Goal: Task Accomplishment & Management: Manage account settings

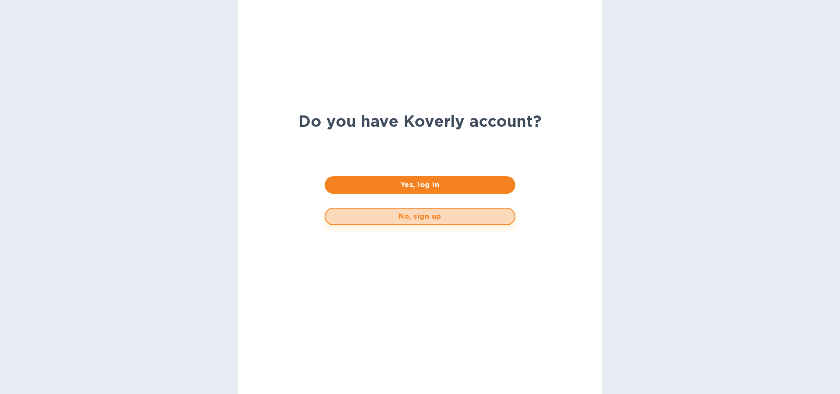
click at [418, 217] on span "No, sign up" at bounding box center [419, 216] width 174 height 10
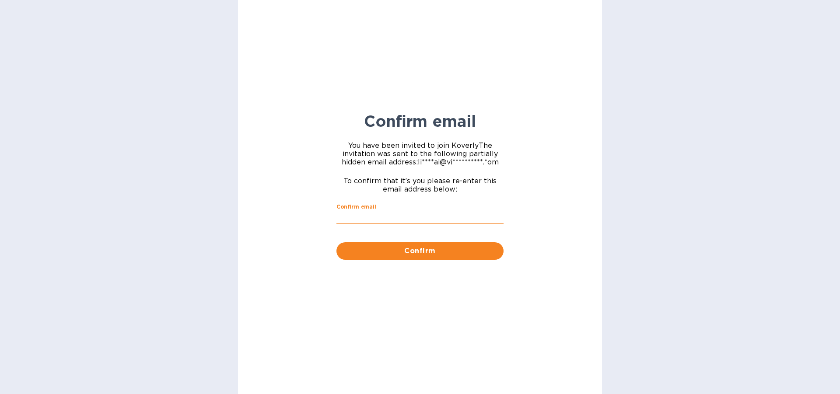
click at [380, 214] on input "Confirm email" at bounding box center [419, 217] width 167 height 13
type input "[EMAIL_ADDRESS][DOMAIN_NAME]"
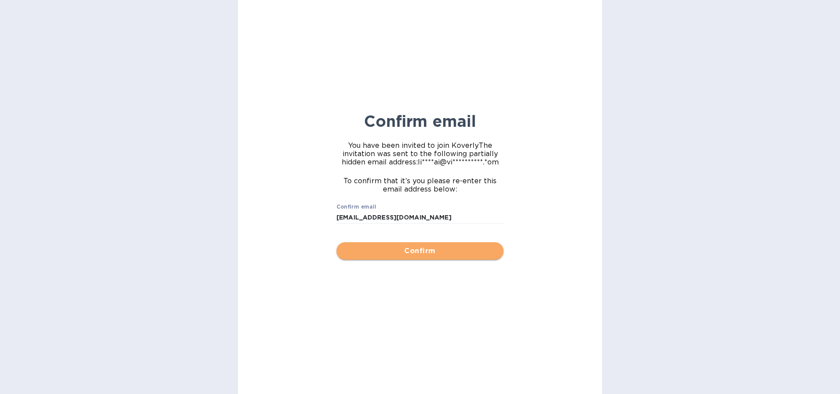
click at [423, 249] on span "Confirm" at bounding box center [419, 251] width 153 height 10
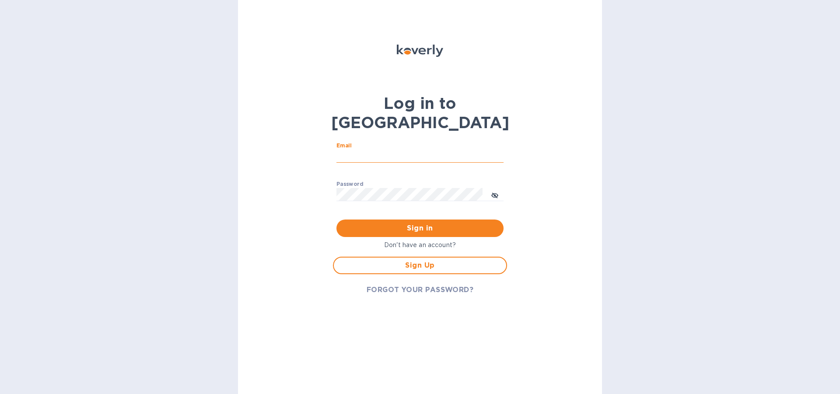
click at [354, 150] on input "Email" at bounding box center [419, 156] width 167 height 13
type input "lilianai@vianderfoods.com"
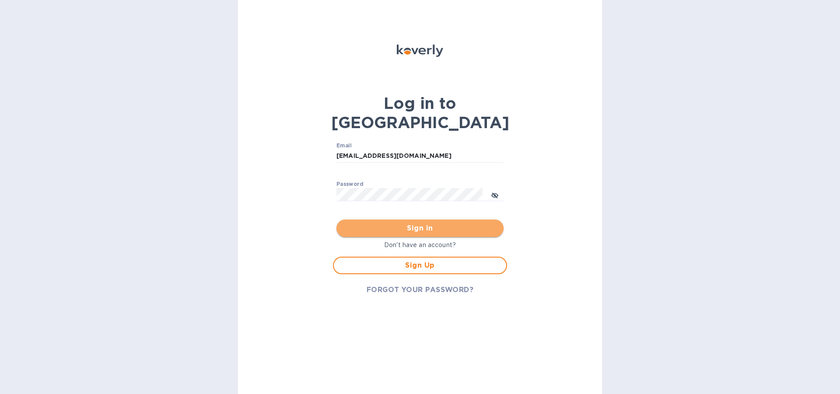
click at [419, 223] on span "Sign in" at bounding box center [419, 228] width 153 height 10
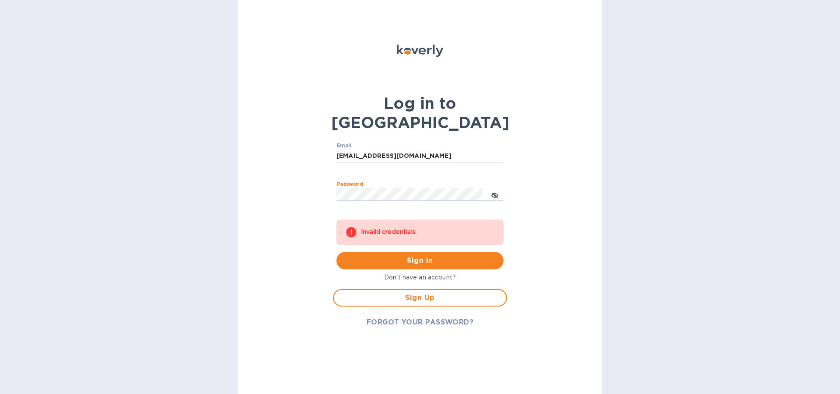
click at [296, 178] on div "Log in to Koverly Email lilianai@vianderfoods.com ​ Password ​ Invalid credenti…" at bounding box center [420, 197] width 364 height 394
click at [431, 293] on span "Sign Up" at bounding box center [420, 298] width 158 height 10
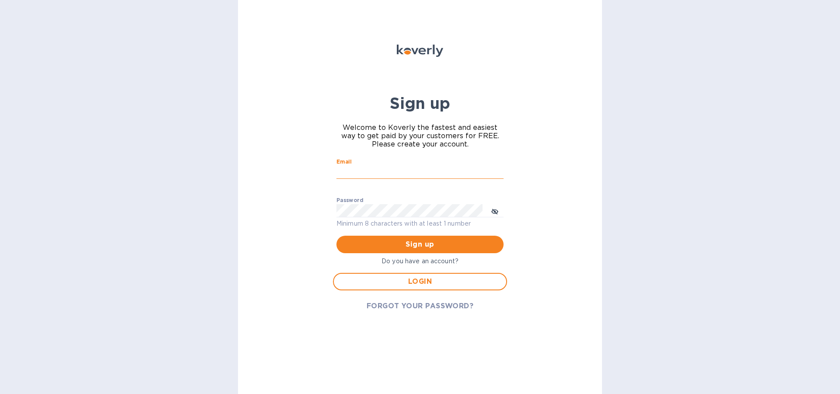
click at [361, 169] on input "Email" at bounding box center [419, 172] width 167 height 13
type input "lilianai@vianderfoods.com"
click at [497, 210] on icon "toggle password visibility" at bounding box center [494, 211] width 7 height 7
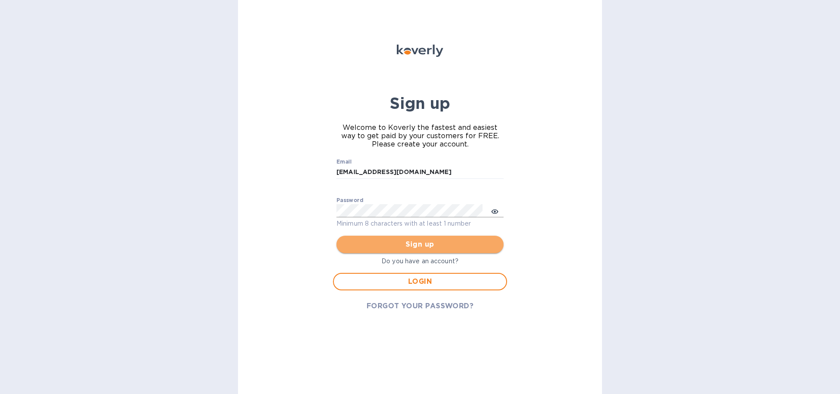
click at [425, 242] on span "Sign up" at bounding box center [419, 244] width 153 height 10
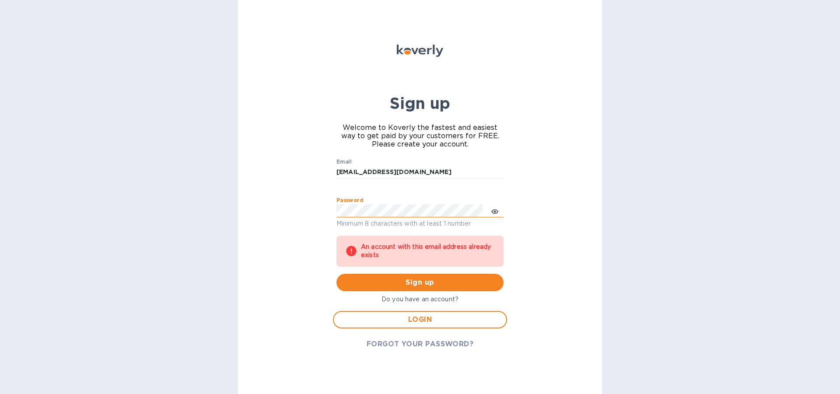
click at [311, 215] on div "Sign up Welcome to Koverly the fastest and easiest way to get paid by your cust…" at bounding box center [420, 197] width 364 height 394
click at [546, 269] on div "Sign up Welcome to Koverly the fastest and easiest way to get paid by your cust…" at bounding box center [420, 197] width 364 height 394
click at [426, 342] on span "FORGOT YOUR PASSWORD?" at bounding box center [419, 344] width 107 height 10
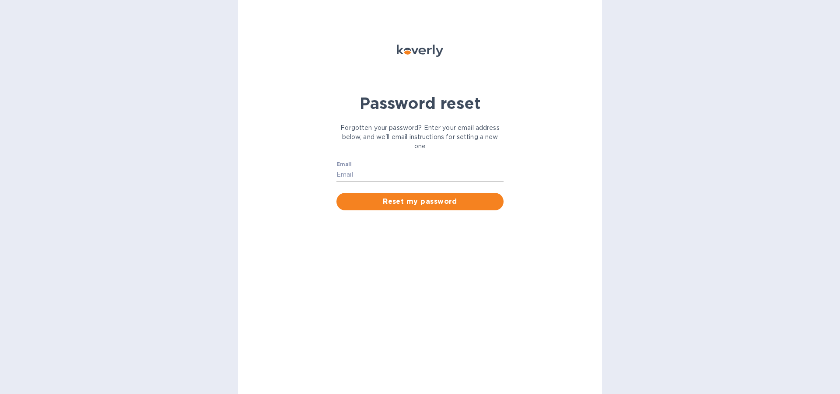
click at [364, 174] on input "Email" at bounding box center [419, 174] width 167 height 13
type input "lilianai@vianderfoods.com"
click at [422, 199] on span "Reset my password" at bounding box center [419, 201] width 153 height 10
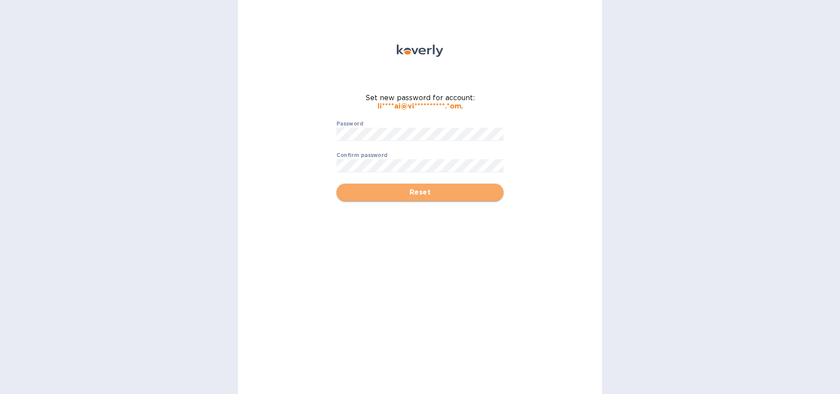
click at [422, 189] on span "Reset" at bounding box center [419, 192] width 153 height 10
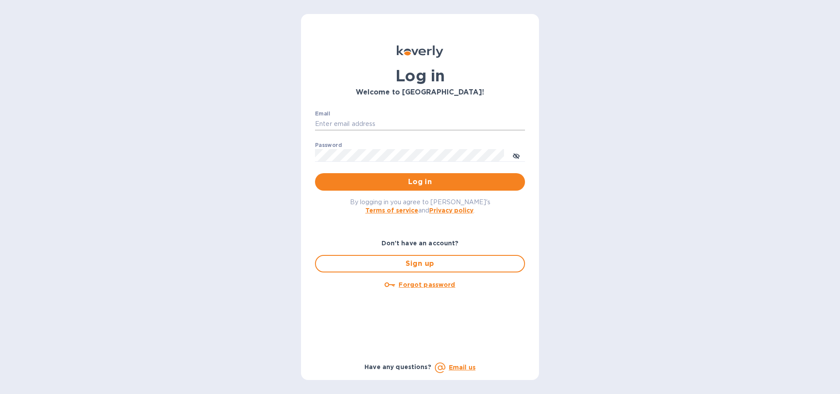
click at [331, 122] on input "Email" at bounding box center [420, 124] width 210 height 13
type input "[EMAIL_ADDRESS][DOMAIN_NAME]"
click at [516, 156] on icon "toggle password visibility" at bounding box center [515, 155] width 5 height 5
click at [517, 154] on icon "toggle password visibility" at bounding box center [516, 156] width 7 height 4
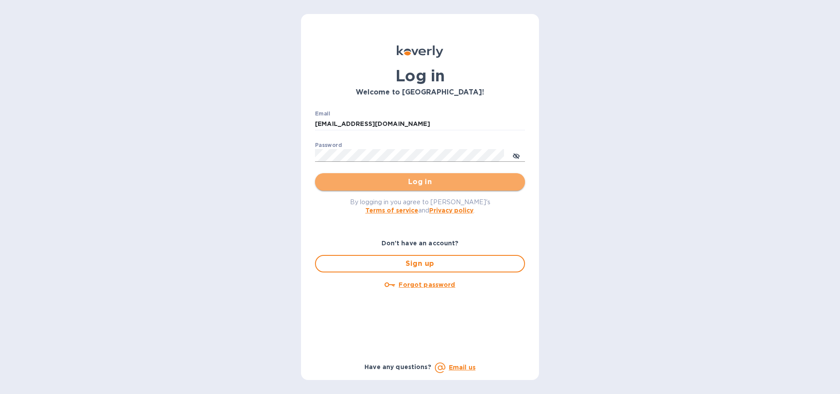
click at [424, 182] on span "Log in" at bounding box center [420, 182] width 196 height 10
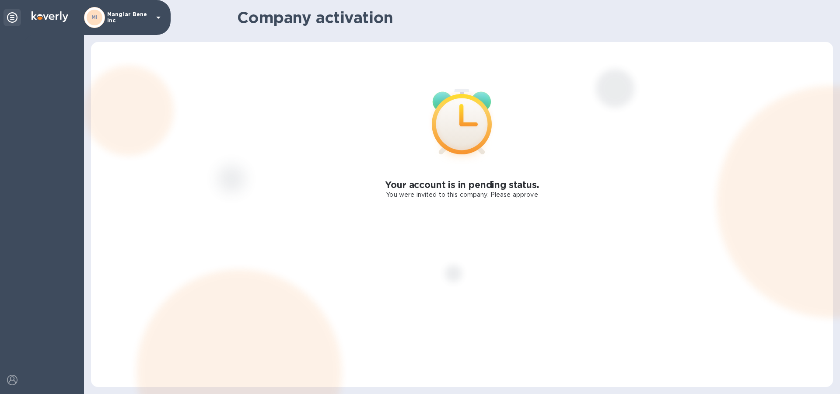
click at [157, 16] on icon at bounding box center [158, 17] width 10 height 10
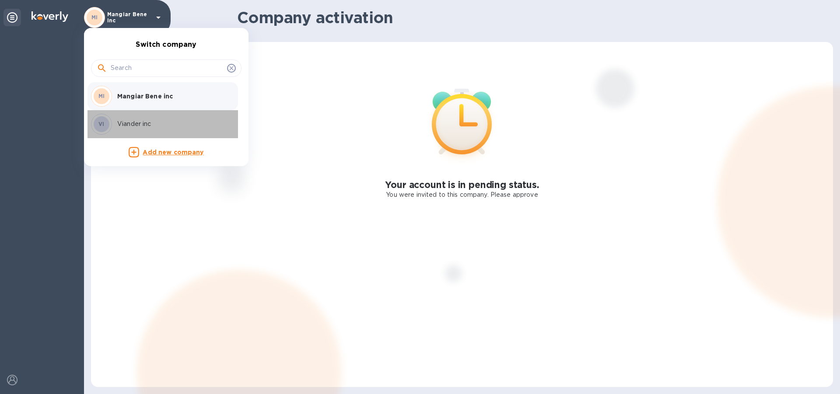
click at [141, 126] on p "Viander inc" at bounding box center [172, 123] width 110 height 9
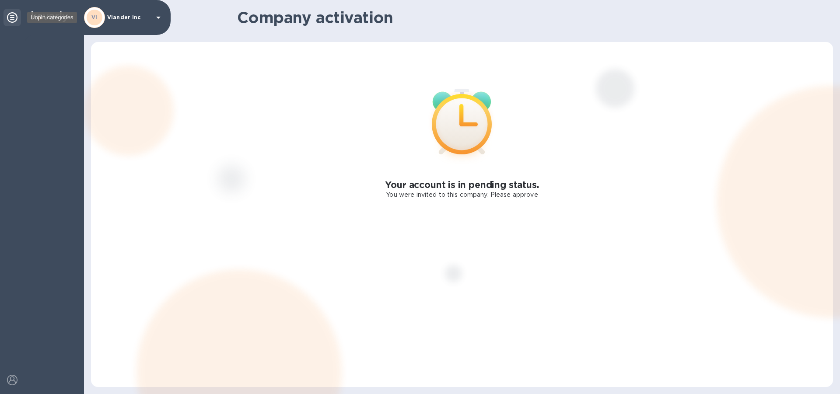
click at [13, 16] on icon at bounding box center [12, 17] width 10 height 10
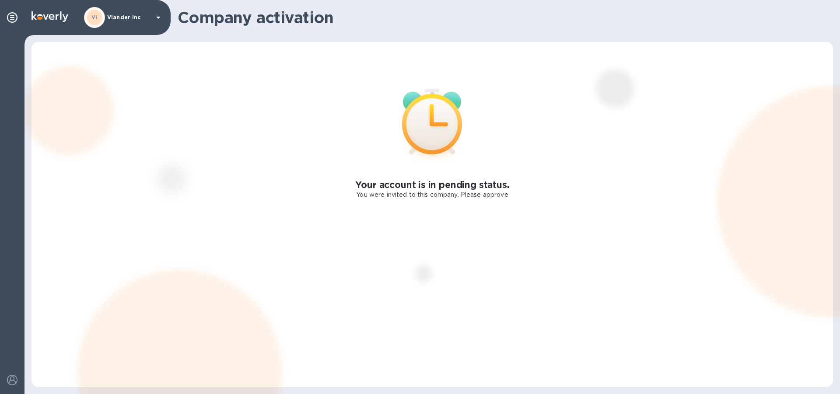
click at [157, 17] on icon at bounding box center [158, 18] width 4 height 2
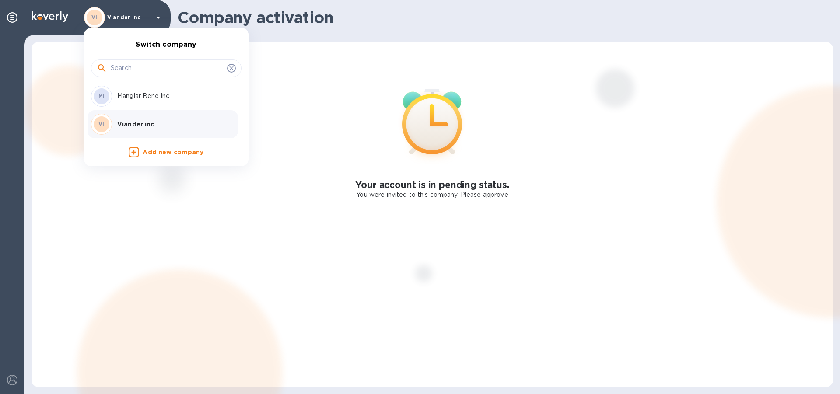
click at [153, 96] on p "Mangiar Bene inc" at bounding box center [172, 95] width 110 height 9
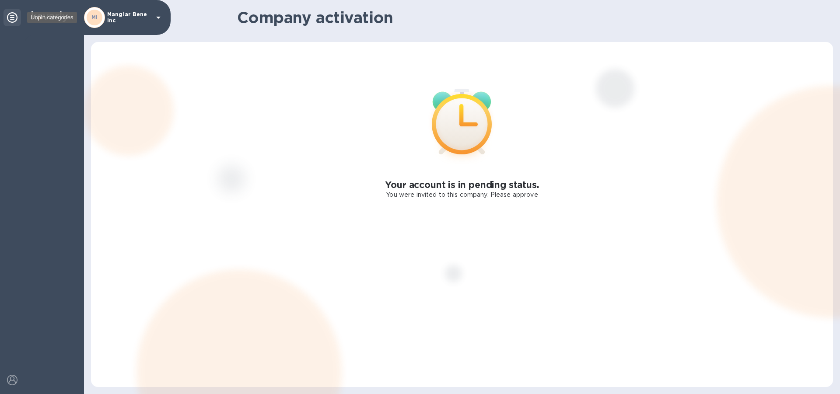
click at [16, 18] on icon at bounding box center [12, 17] width 10 height 10
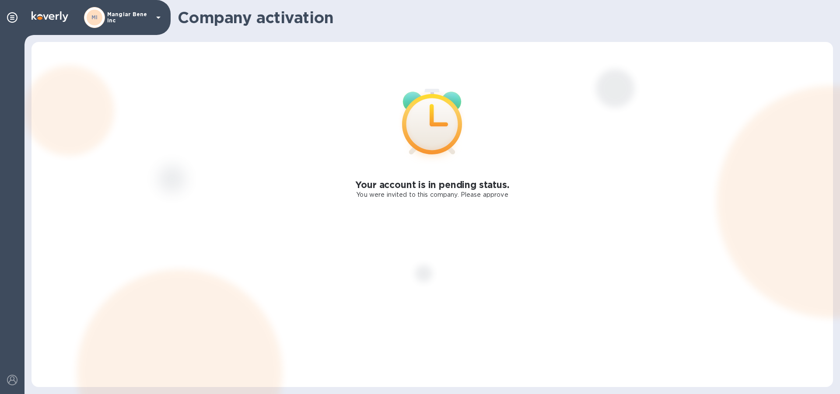
click at [159, 17] on icon at bounding box center [158, 18] width 4 height 2
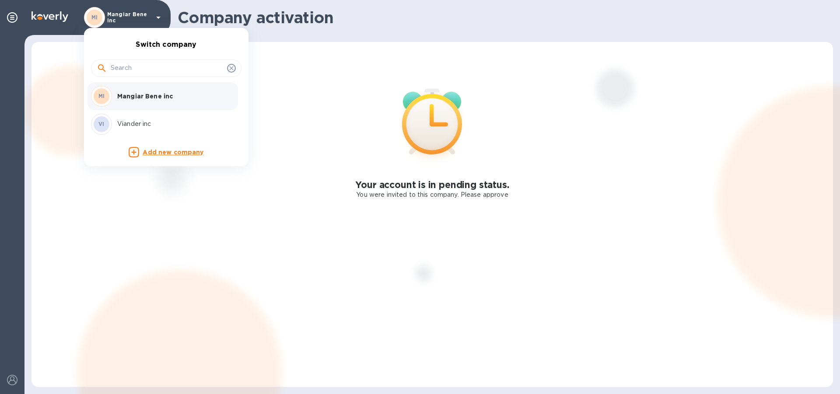
click at [129, 131] on div "VI Viander inc" at bounding box center [159, 124] width 136 height 21
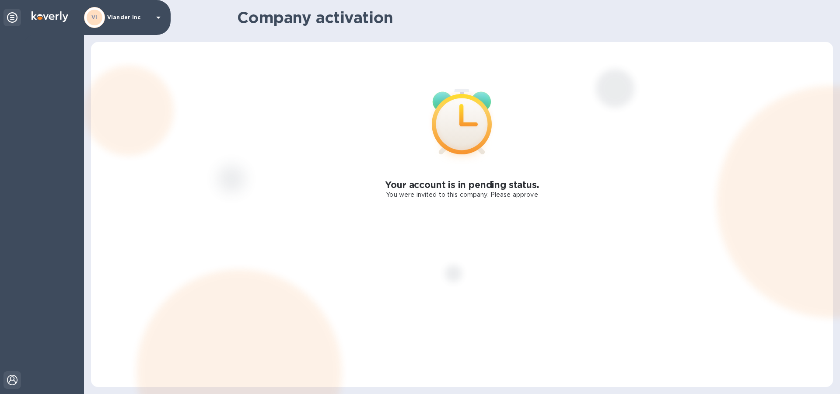
click at [15, 378] on img at bounding box center [12, 380] width 10 height 10
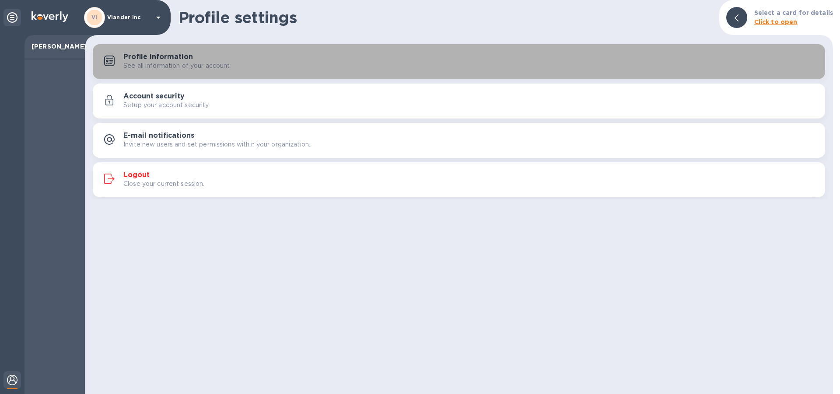
click at [156, 65] on p "See all information of your account" at bounding box center [176, 65] width 107 height 9
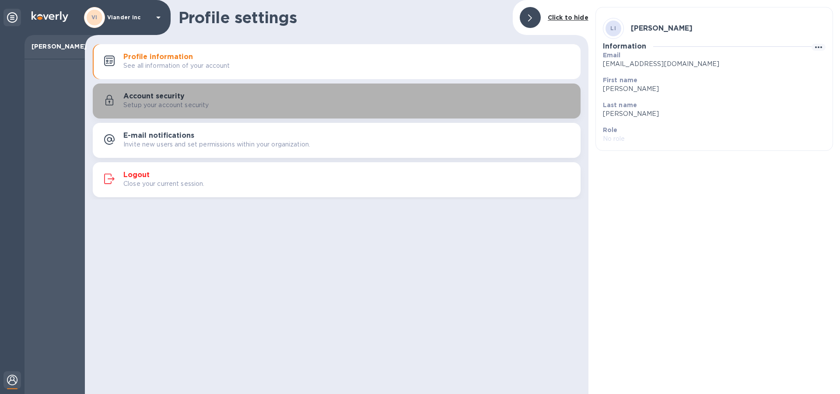
click at [181, 103] on p "Setup your account security" at bounding box center [166, 105] width 86 height 9
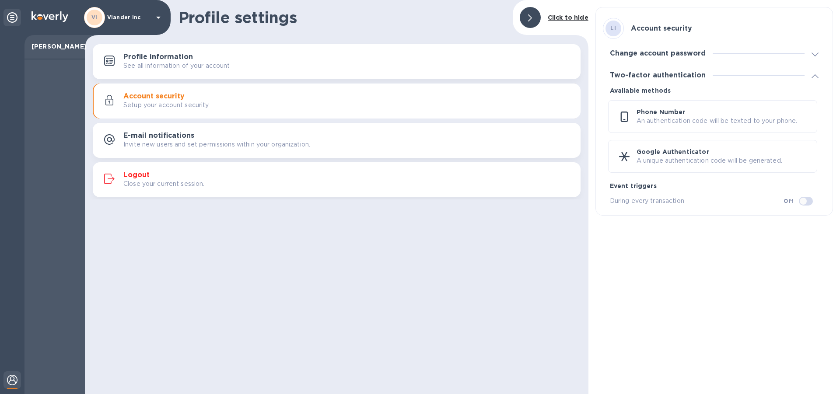
click at [163, 140] on p "Invite new users and set permissions within your organization." at bounding box center [216, 144] width 187 height 9
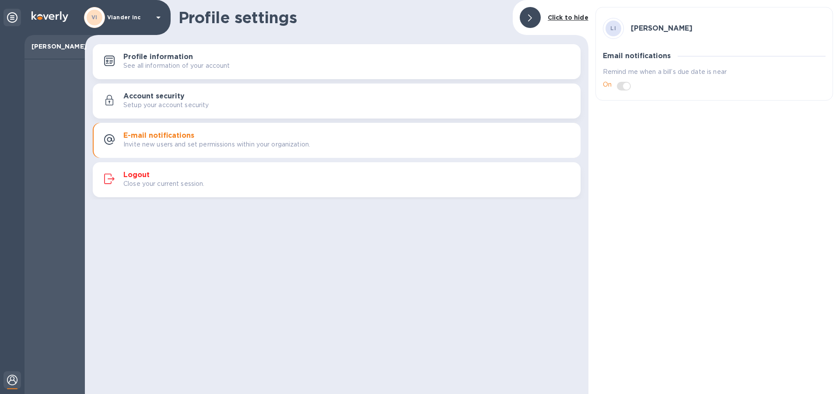
drag, startPoint x: 716, startPoint y: 227, endPoint x: 715, endPoint y: 222, distance: 4.8
click at [716, 223] on div "LI liliana izquierdo Email notifications Remind me when a bill’s due date is ne…" at bounding box center [713, 197] width 251 height 394
click at [528, 15] on div at bounding box center [530, 17] width 21 height 21
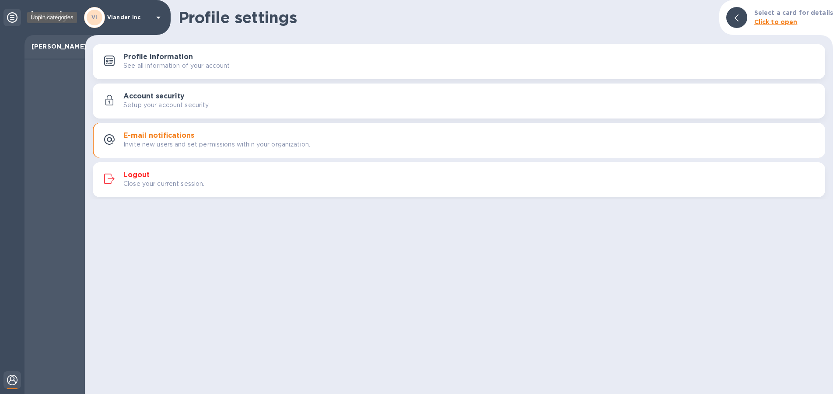
click at [14, 17] on icon at bounding box center [12, 17] width 10 height 10
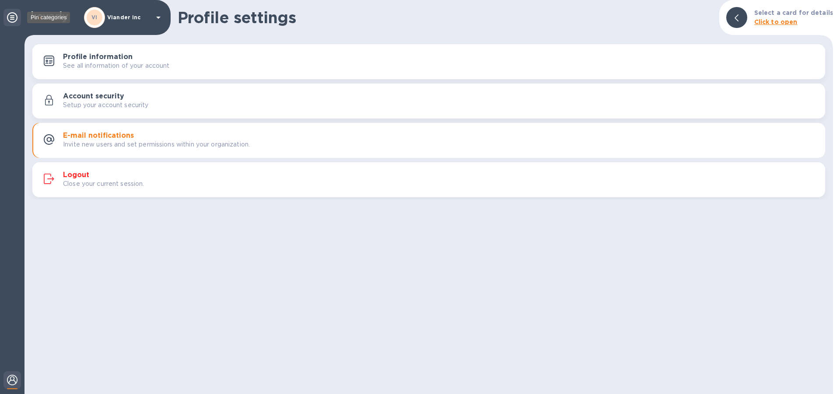
click at [12, 15] on icon at bounding box center [12, 17] width 10 height 10
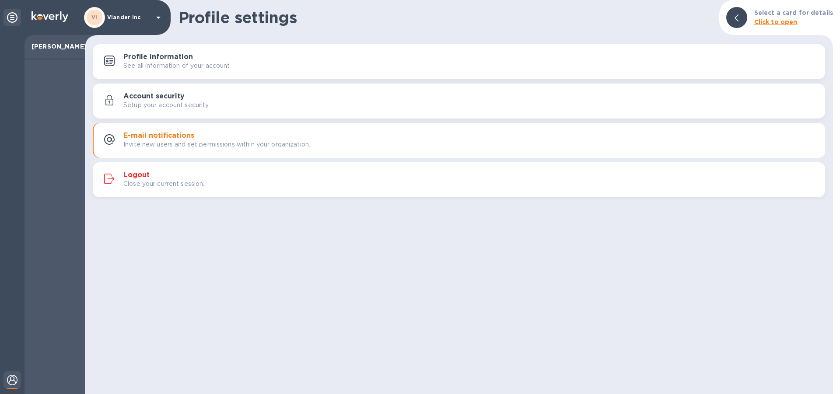
click at [158, 16] on icon at bounding box center [158, 17] width 10 height 10
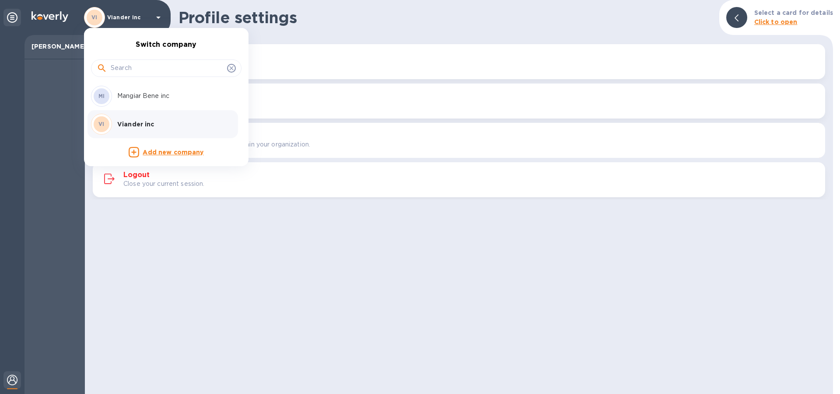
click at [163, 99] on p "Mangiar Bene inc" at bounding box center [172, 95] width 110 height 9
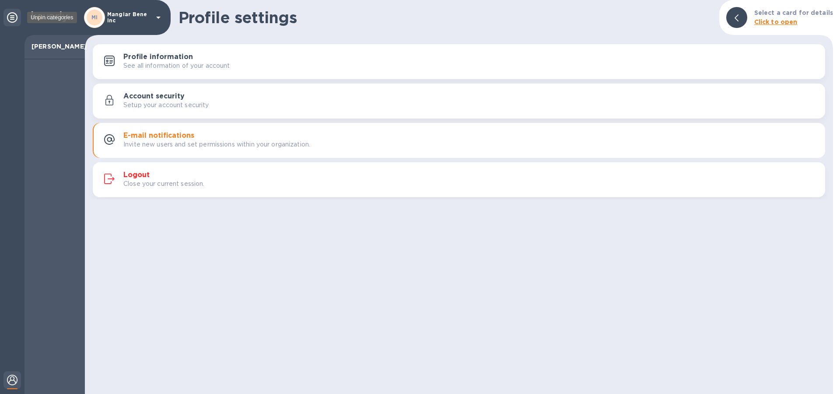
click at [12, 14] on icon at bounding box center [12, 17] width 10 height 10
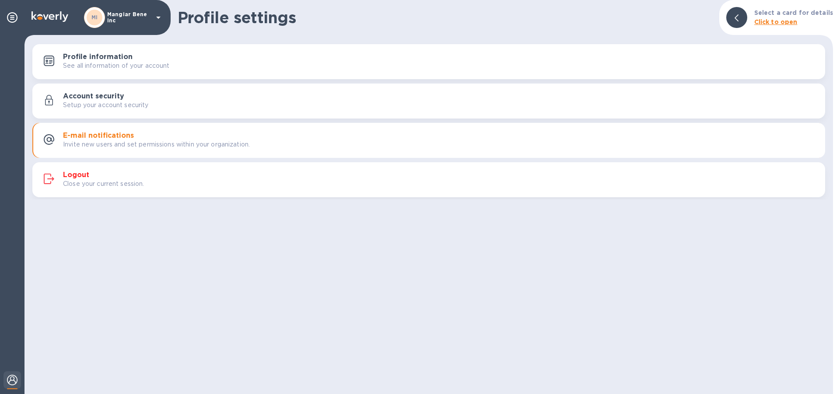
click at [156, 19] on icon at bounding box center [158, 17] width 10 height 10
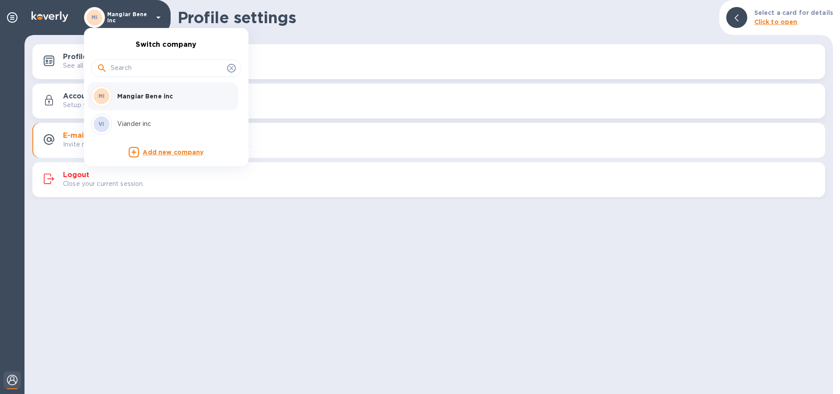
click at [389, 26] on div at bounding box center [420, 197] width 840 height 394
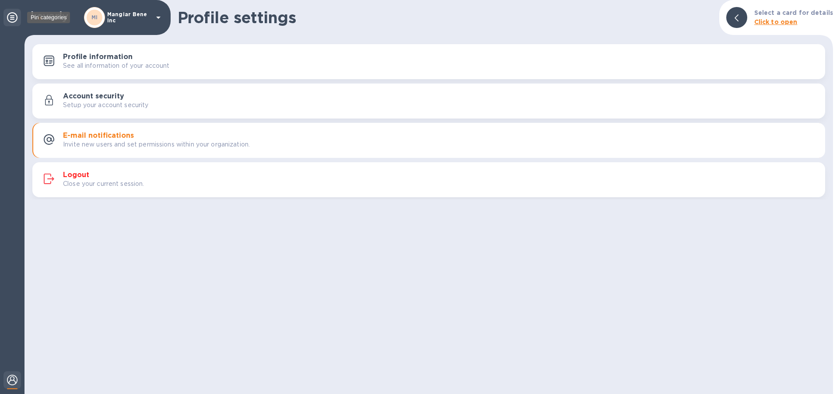
click at [12, 18] on icon at bounding box center [12, 17] width 10 height 10
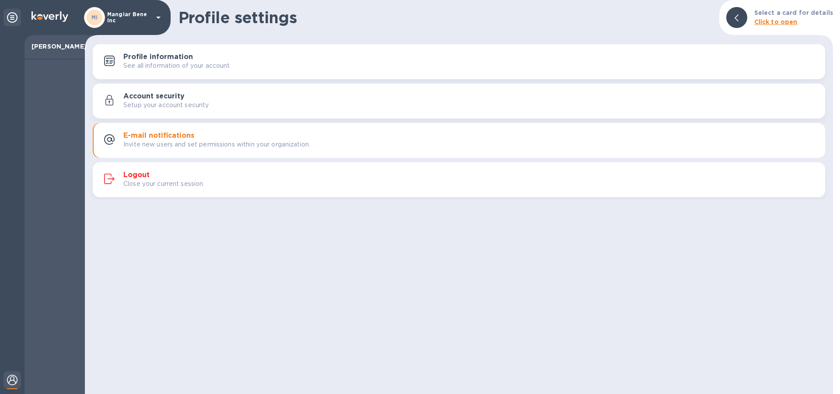
click at [59, 51] on p "[PERSON_NAME]" at bounding box center [54, 46] width 46 height 9
click at [160, 15] on icon at bounding box center [158, 17] width 10 height 10
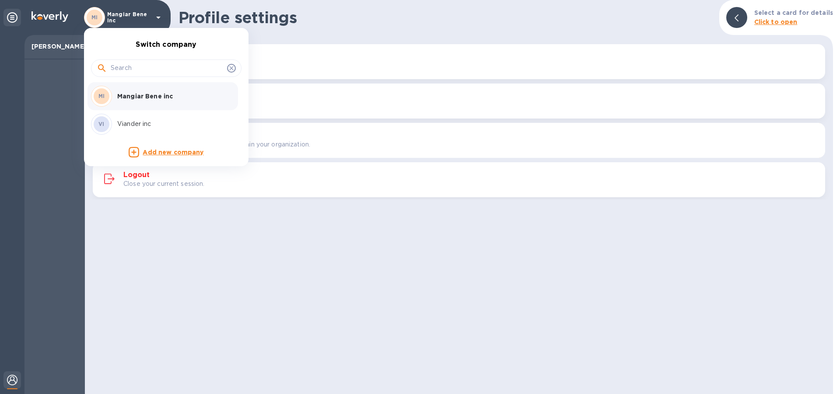
click at [3, 128] on div at bounding box center [420, 197] width 840 height 394
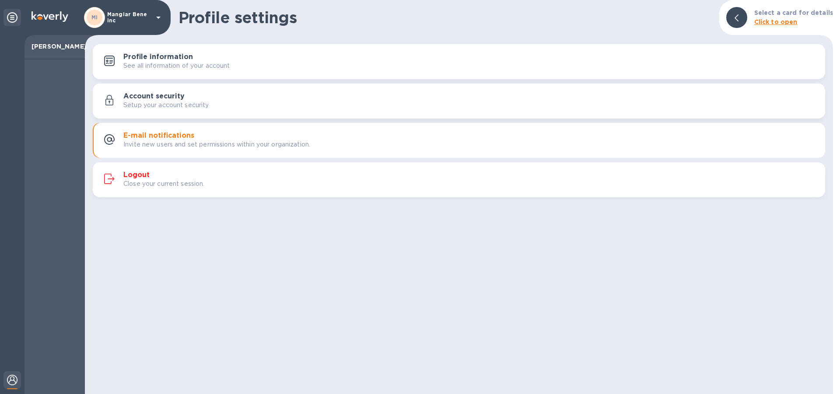
click at [157, 18] on icon at bounding box center [158, 17] width 10 height 10
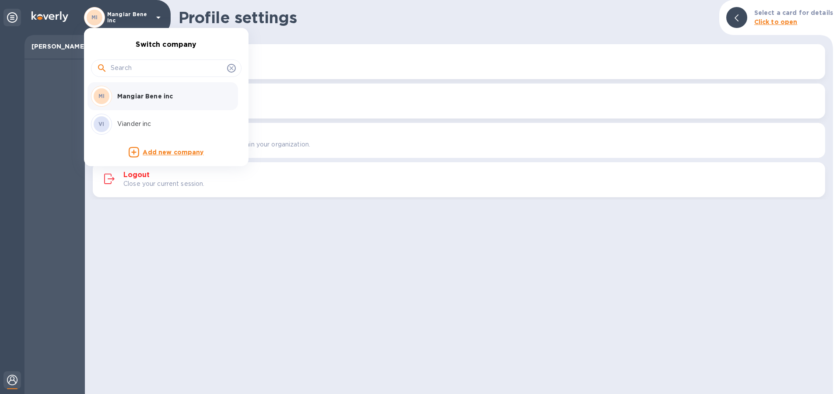
click at [139, 175] on div at bounding box center [420, 197] width 840 height 394
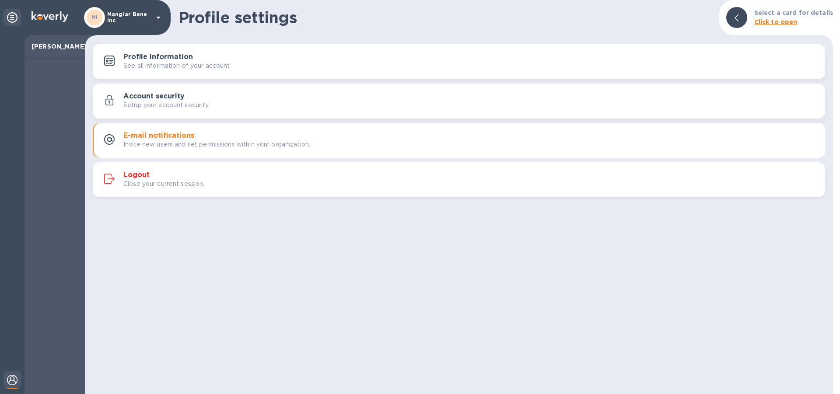
click at [140, 173] on h3 "Logout" at bounding box center [136, 175] width 26 height 8
